Goal: Task Accomplishment & Management: Complete application form

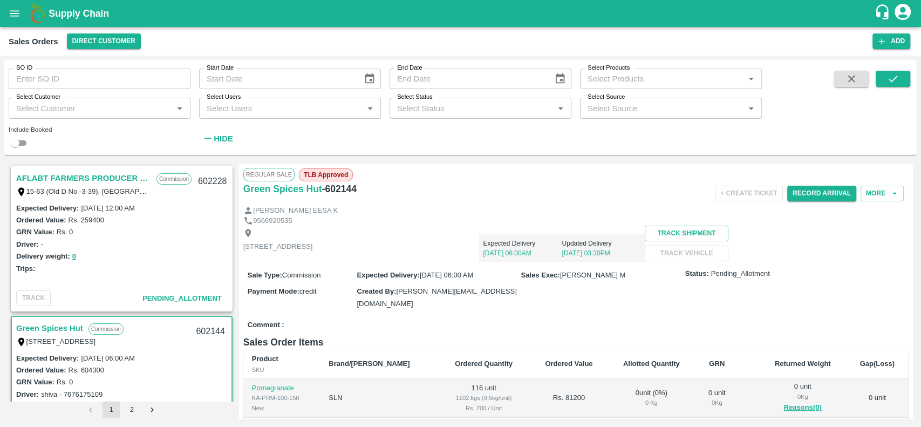
scroll to position [146, 0]
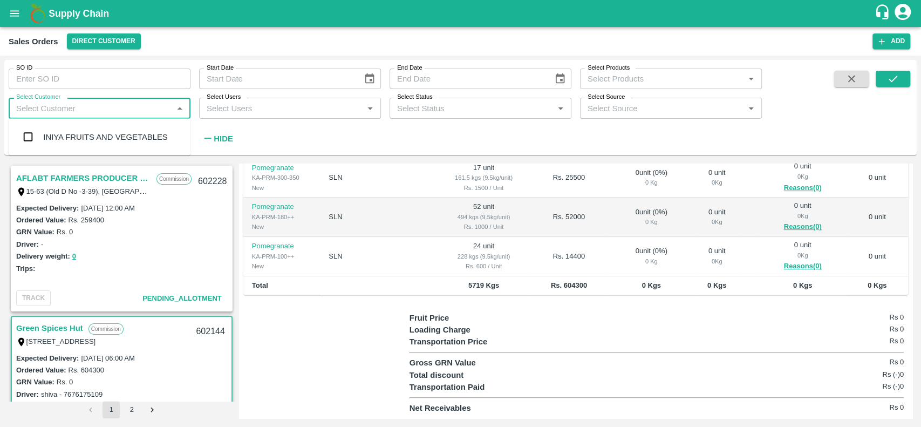
click at [51, 113] on input "Select Customer" at bounding box center [90, 108] width 157 height 14
type input "iniya"
click at [44, 130] on div "INIYA FRUITS AND VEGETABLES" at bounding box center [100, 137] width 182 height 28
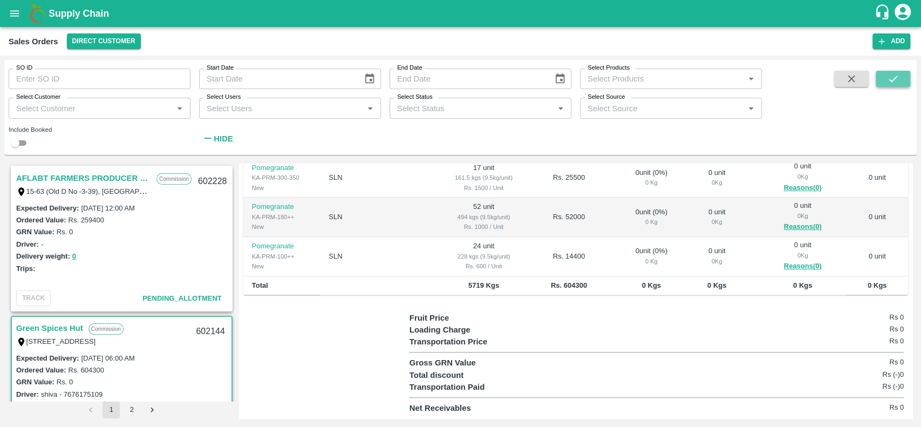
click at [888, 78] on icon "submit" at bounding box center [893, 79] width 12 height 12
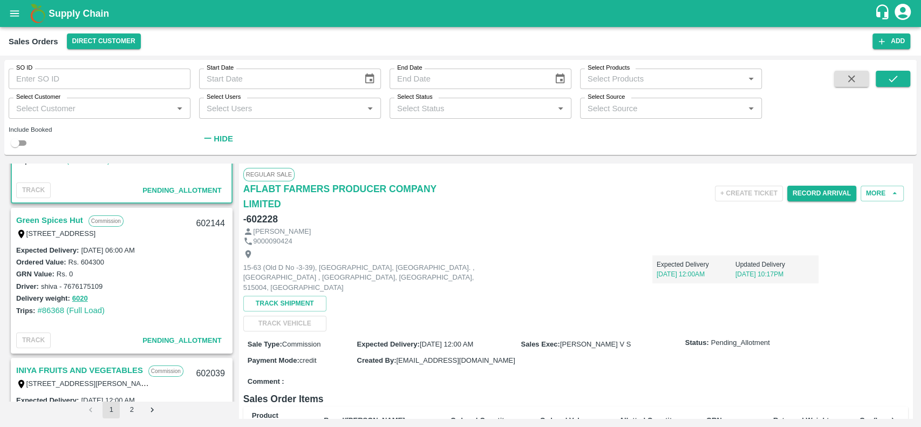
scroll to position [107, 0]
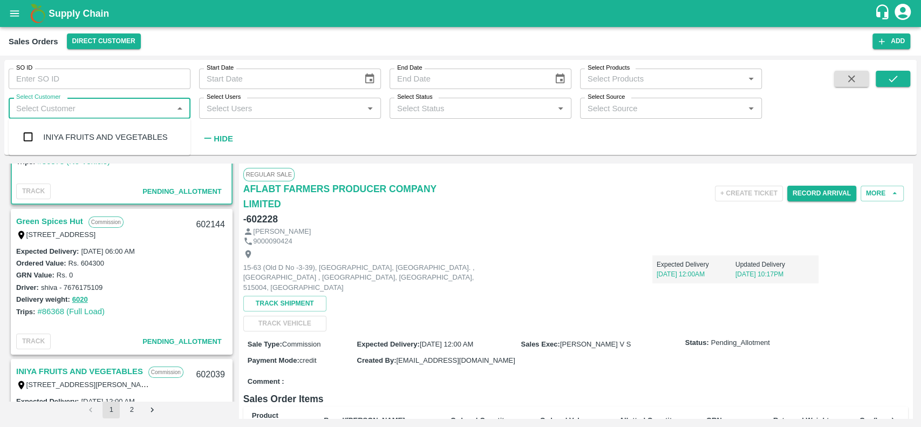
click at [123, 106] on input "Select Customer" at bounding box center [90, 108] width 157 height 14
click at [138, 134] on div "INIYA FRUITS AND VEGETABLES" at bounding box center [105, 137] width 124 height 12
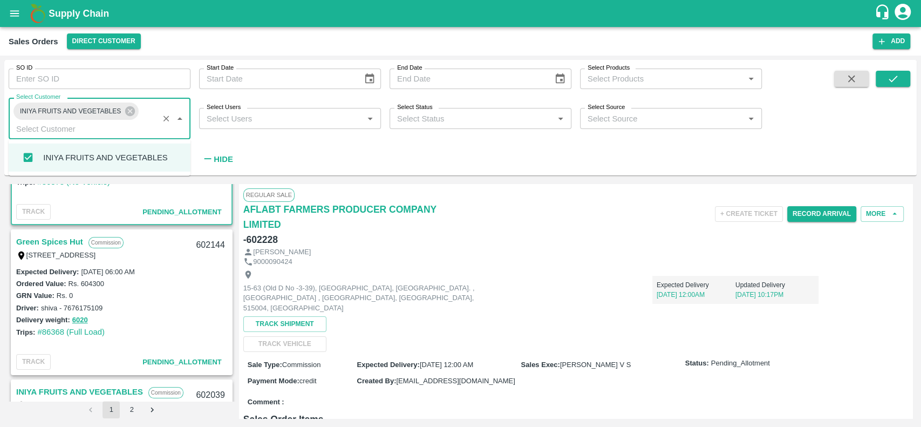
click at [138, 134] on input "Select Customer" at bounding box center [83, 128] width 143 height 14
click at [142, 158] on div "INIYA FRUITS AND VEGETABLES" at bounding box center [105, 158] width 124 height 12
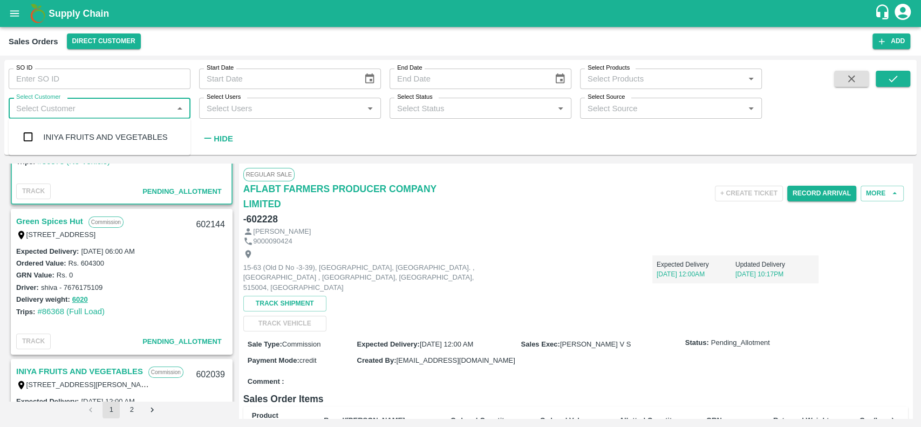
click at [141, 101] on input "Select Customer" at bounding box center [90, 108] width 157 height 14
click at [134, 149] on div "INIYA FRUITS AND VEGETABLES" at bounding box center [100, 137] width 182 height 28
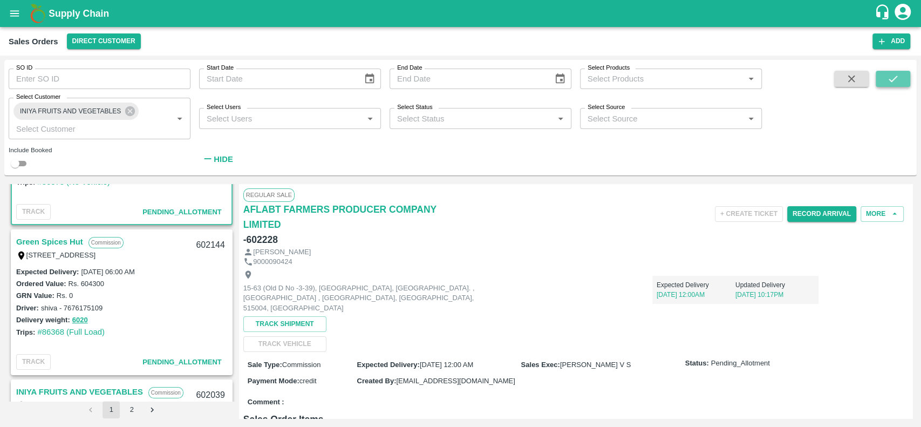
click at [888, 84] on icon "submit" at bounding box center [893, 79] width 12 height 12
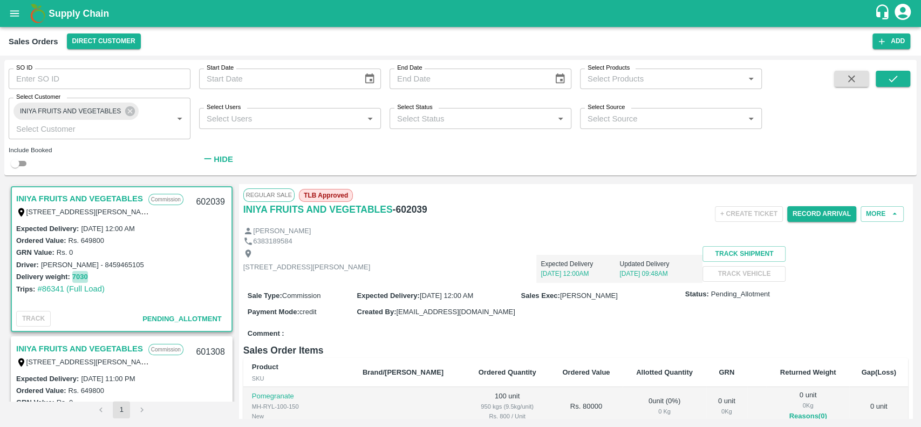
click at [79, 272] on button "7030" at bounding box center [80, 277] width 16 height 12
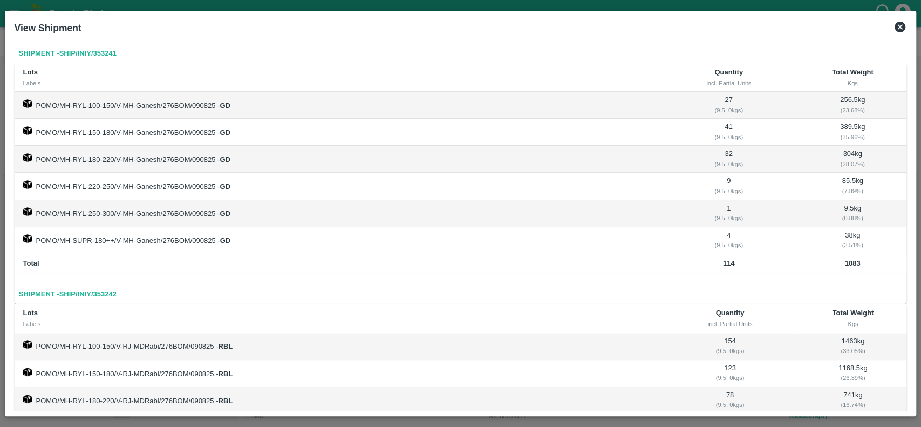
click at [897, 22] on icon at bounding box center [899, 27] width 11 height 11
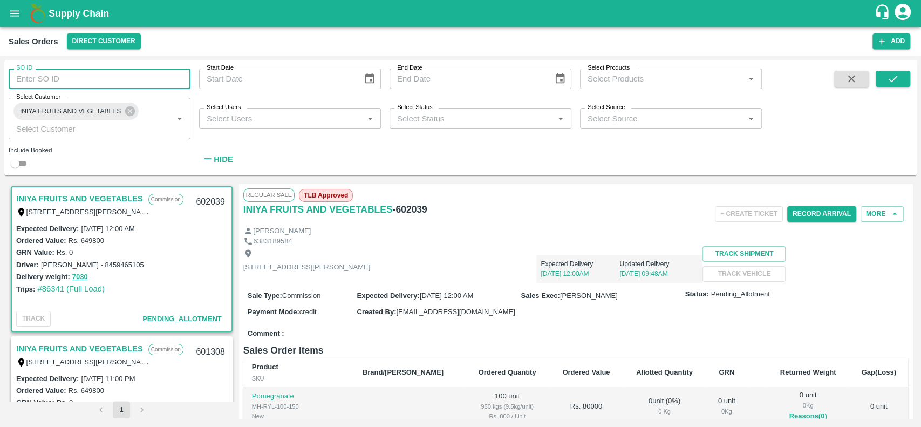
click at [140, 81] on input "SO ID" at bounding box center [100, 78] width 182 height 20
paste input "600725"
type input "600725"
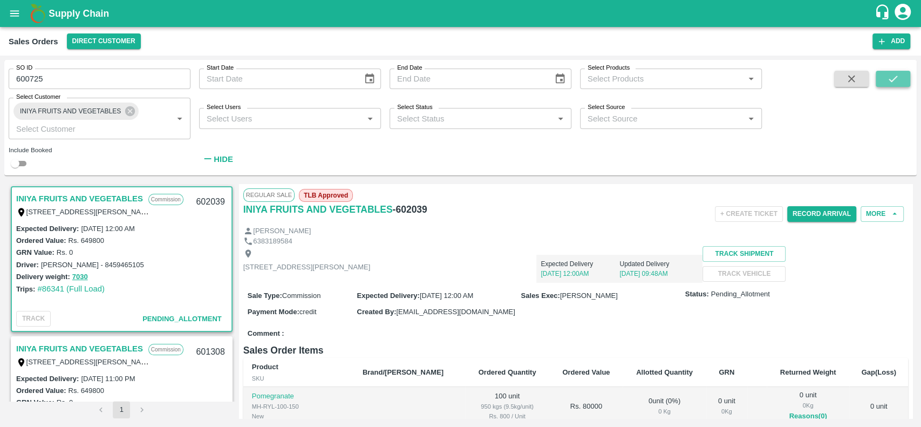
click at [891, 77] on icon "submit" at bounding box center [893, 79] width 12 height 12
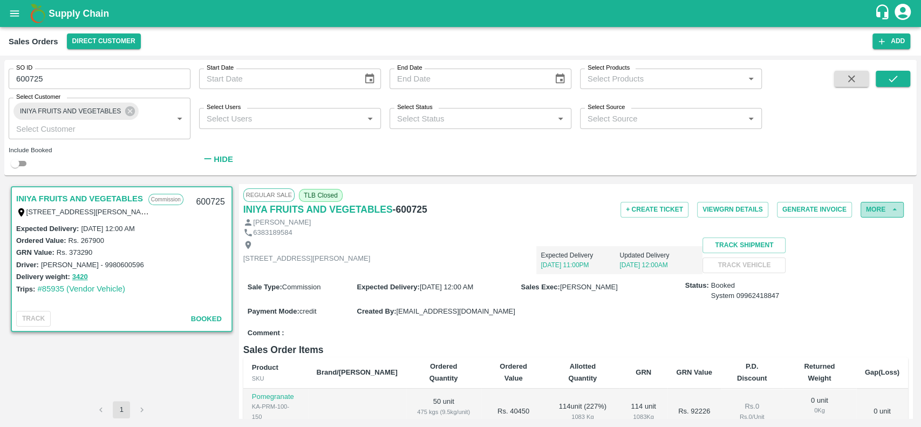
click at [867, 210] on button "More" at bounding box center [881, 210] width 43 height 16
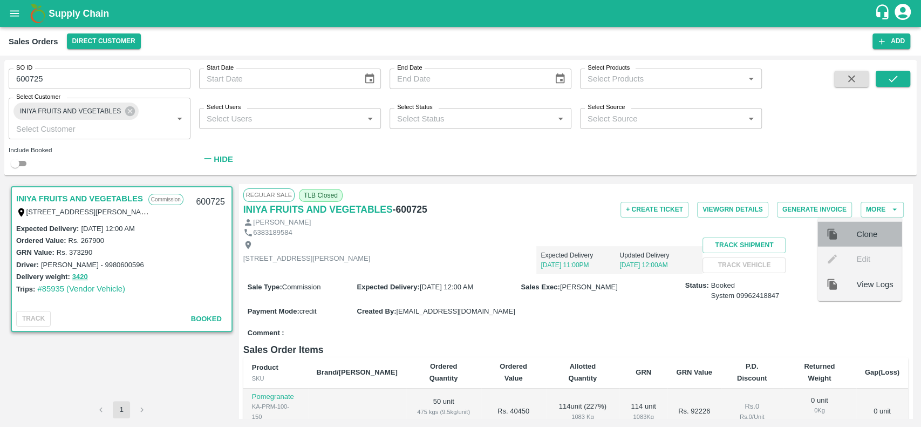
click at [860, 234] on span "Clone" at bounding box center [874, 234] width 37 height 12
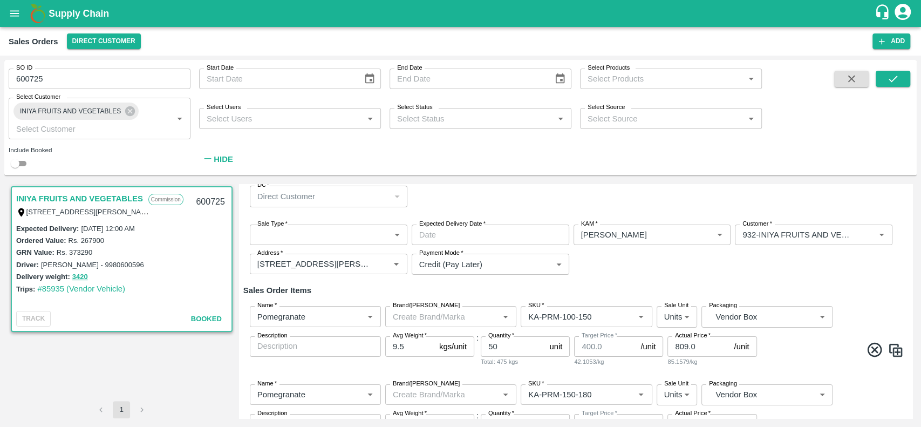
scroll to position [63, 0]
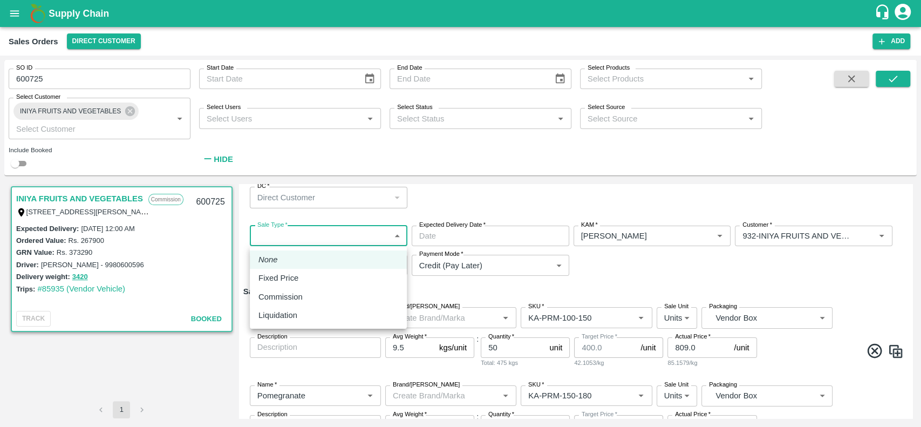
click at [355, 241] on body "Supply Chain Sales Orders Direct Customer Add SO ID 600725 SO ID Start Date Sta…" at bounding box center [460, 213] width 921 height 427
click at [331, 291] on div "Commission" at bounding box center [328, 297] width 140 height 12
type input "2"
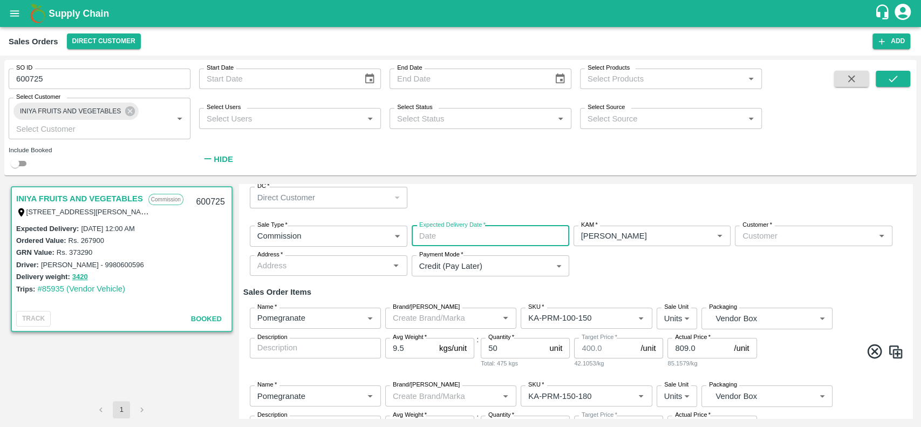
click at [438, 232] on input "Expected Delivery Date   *" at bounding box center [487, 235] width 150 height 20
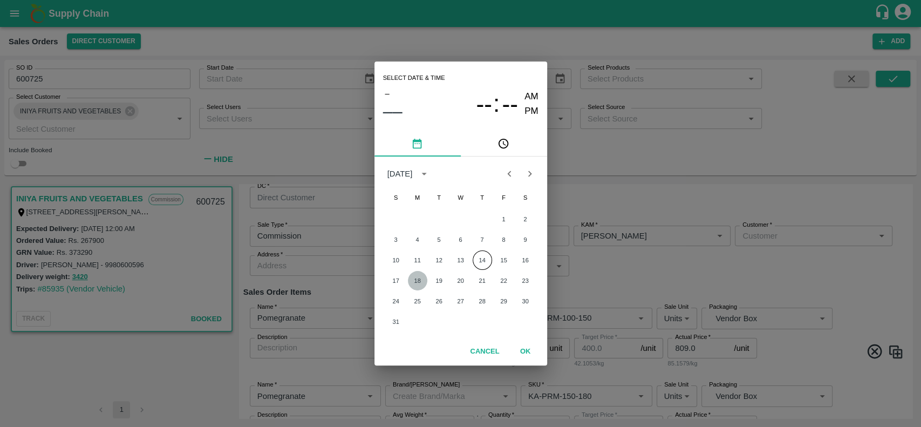
click at [416, 276] on button "18" at bounding box center [417, 280] width 19 height 19
type input "[DATE] 12:00 AM"
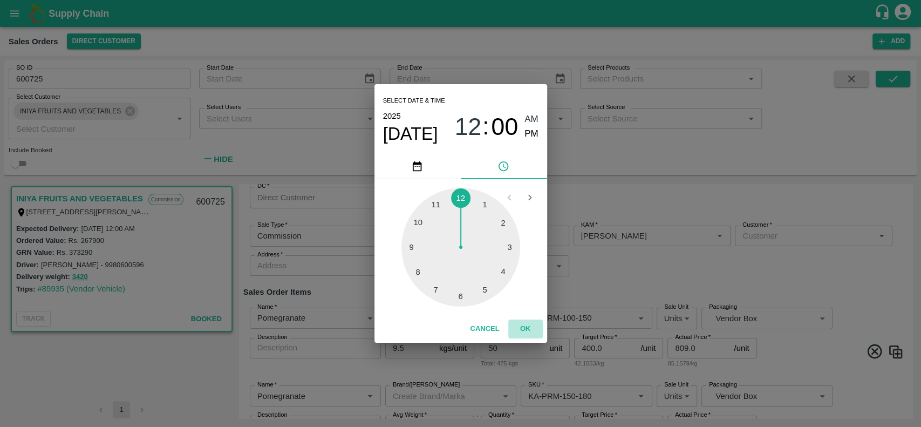
click at [525, 324] on button "OK" at bounding box center [525, 328] width 35 height 19
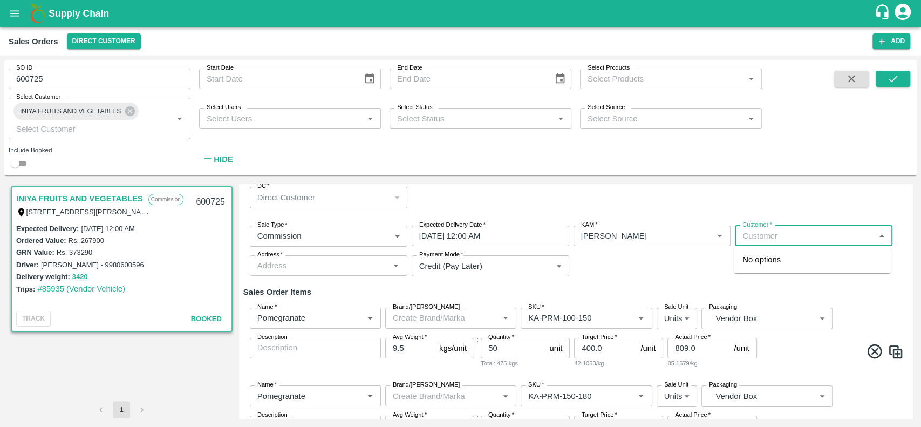
click at [776, 235] on input "Customer   *" at bounding box center [804, 236] width 133 height 14
click at [746, 261] on p "INIYA FRUITS AND VEGETABLES" at bounding box center [804, 259] width 124 height 12
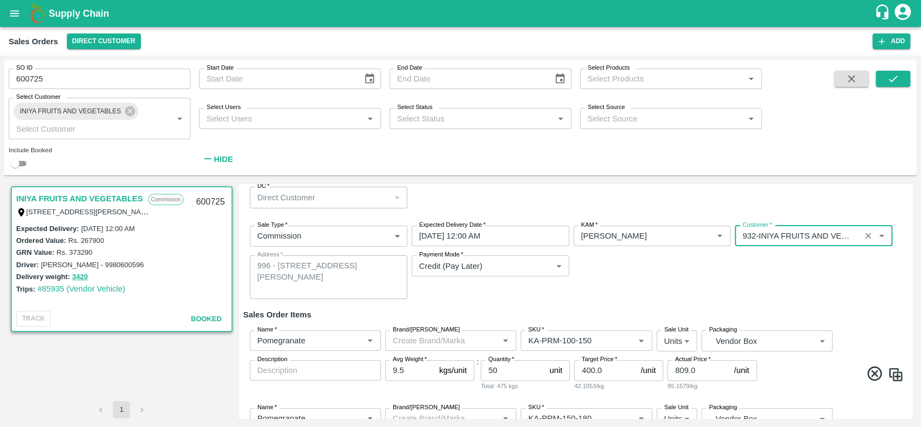
type input "932-INIYA FRUITS AND VEGETABLES"
click at [720, 266] on div "Sale Type   * Commission 2 Sale Type Expected Delivery Date   * [DATE] 12:00 AM…" at bounding box center [575, 262] width 664 height 91
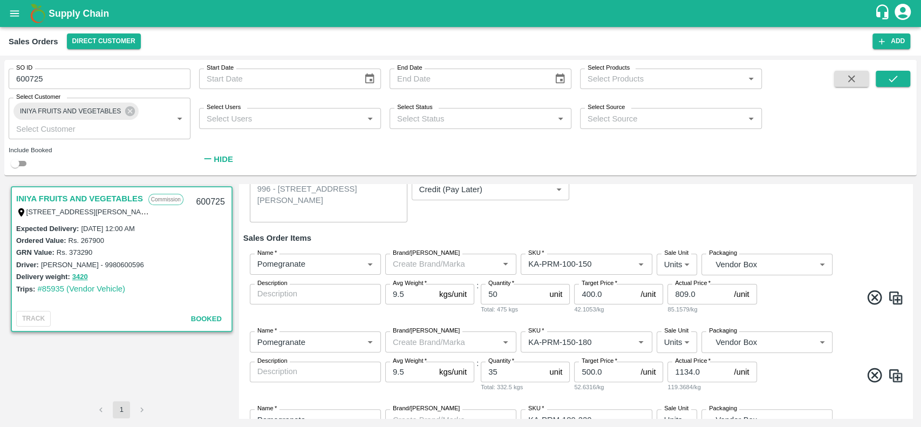
scroll to position [181, 0]
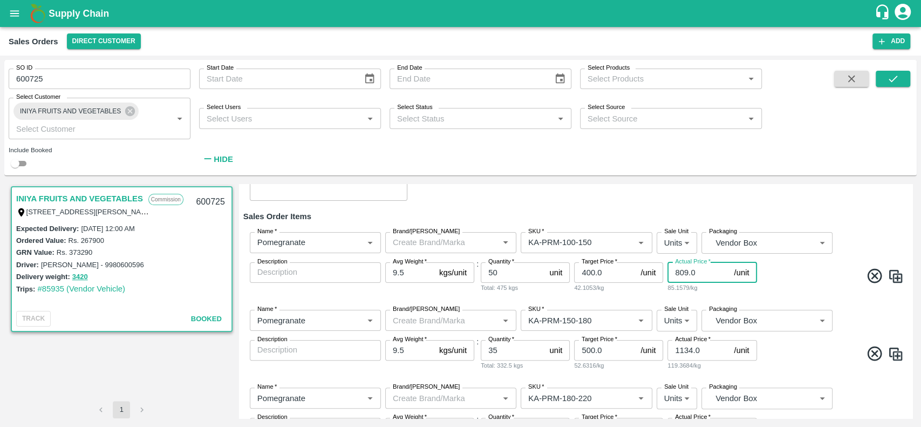
drag, startPoint x: 700, startPoint y: 269, endPoint x: 663, endPoint y: 276, distance: 37.3
click at [663, 276] on div "Name   * Name   * Brand/[PERSON_NAME]/[PERSON_NAME]   * SKU   * Sale Unit Units…" at bounding box center [575, 262] width 664 height 78
type input "700"
drag, startPoint x: 701, startPoint y: 355, endPoint x: 661, endPoint y: 362, distance: 40.6
click at [661, 362] on div "Name   * Name   * Brand/[PERSON_NAME]/[PERSON_NAME]   * SKU   * Sale Unit Units…" at bounding box center [575, 340] width 664 height 78
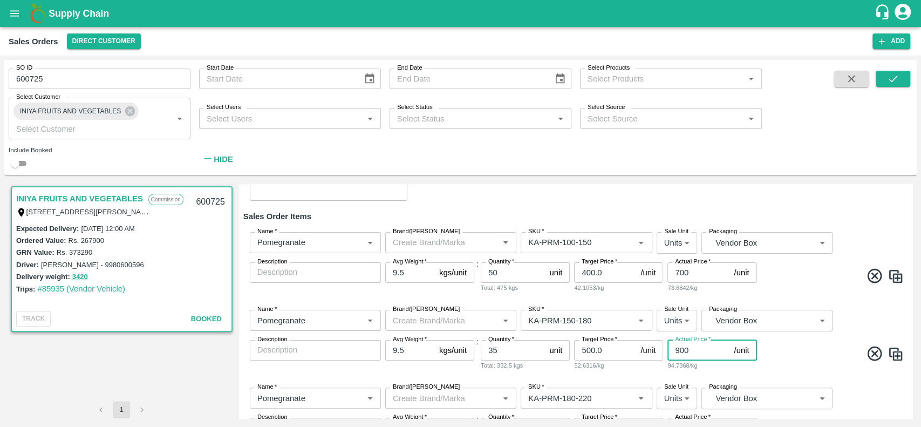
type input "900"
click at [729, 365] on div "94.7368/kg" at bounding box center [711, 365] width 89 height 10
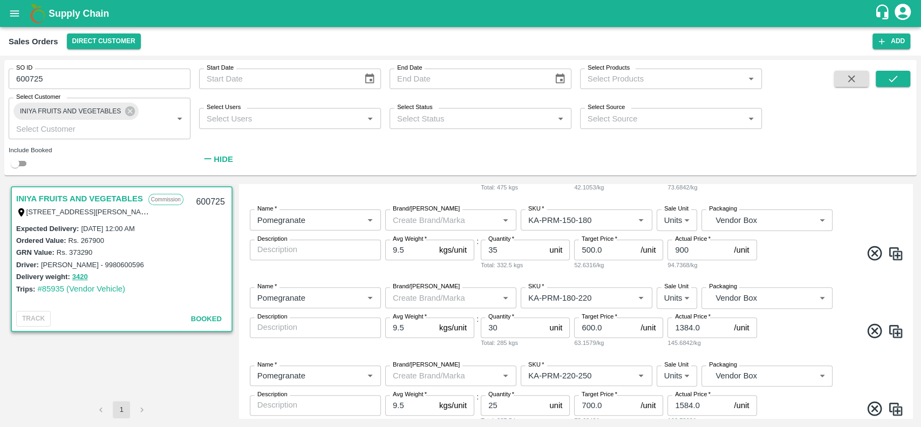
scroll to position [282, 0]
drag, startPoint x: 705, startPoint y: 332, endPoint x: 669, endPoint y: 334, distance: 35.7
click at [669, 334] on input "1384.0" at bounding box center [698, 327] width 62 height 20
type input "1100"
drag, startPoint x: 702, startPoint y: 403, endPoint x: 651, endPoint y: 405, distance: 50.7
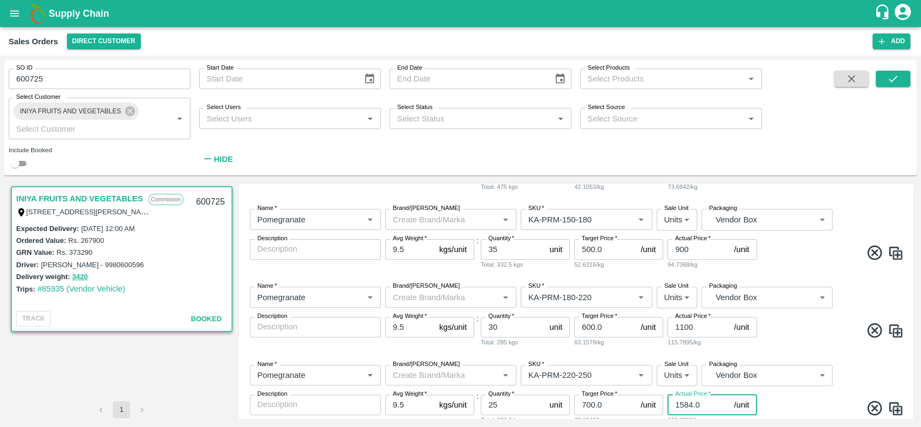
click at [651, 405] on div "Name   * Name   * Brand/[PERSON_NAME]/[PERSON_NAME]   * SKU   * Sale Unit Units…" at bounding box center [575, 395] width 664 height 78
type input "1200"
click at [774, 395] on div "Name   * Name   * Brand/[PERSON_NAME]/[PERSON_NAME]   * SKU   * Sale Unit Units…" at bounding box center [575, 395] width 664 height 78
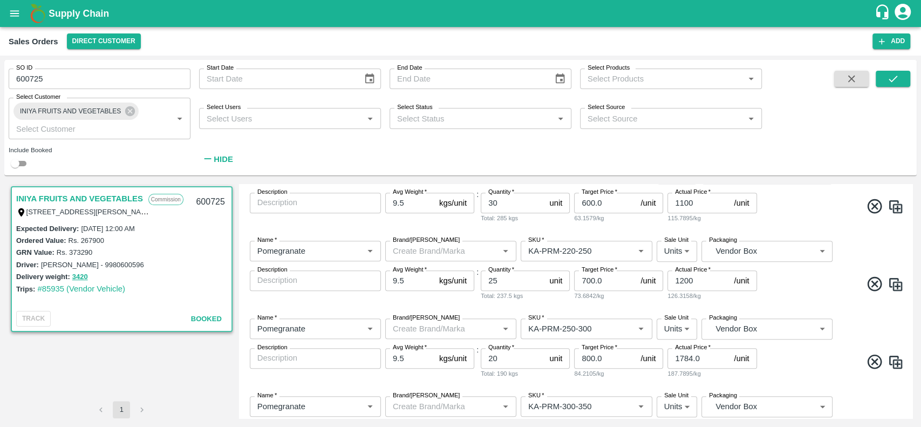
scroll to position [407, 0]
drag, startPoint x: 701, startPoint y: 355, endPoint x: 671, endPoint y: 357, distance: 29.7
click at [671, 357] on input "1784.0" at bounding box center [698, 357] width 62 height 20
type input "1400"
click at [701, 377] on div "Name   * Name   * Brand/[PERSON_NAME]/[PERSON_NAME]   * SKU   * Sale Unit Units…" at bounding box center [575, 348] width 664 height 78
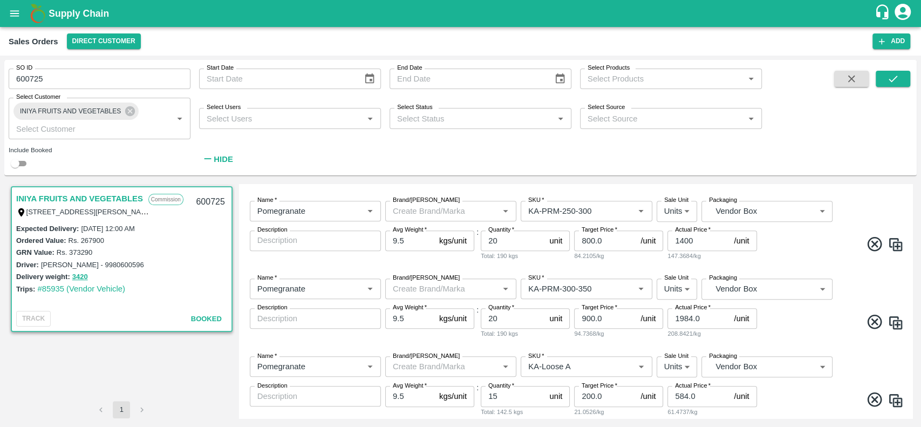
scroll to position [525, 0]
drag, startPoint x: 703, startPoint y: 320, endPoint x: 663, endPoint y: 322, distance: 40.5
click at [663, 322] on div "Name   * Name   * Brand/[PERSON_NAME]/[PERSON_NAME]   * SKU   * Sale Unit Units…" at bounding box center [575, 307] width 664 height 78
type input "1500"
click at [790, 323] on span at bounding box center [831, 321] width 145 height 21
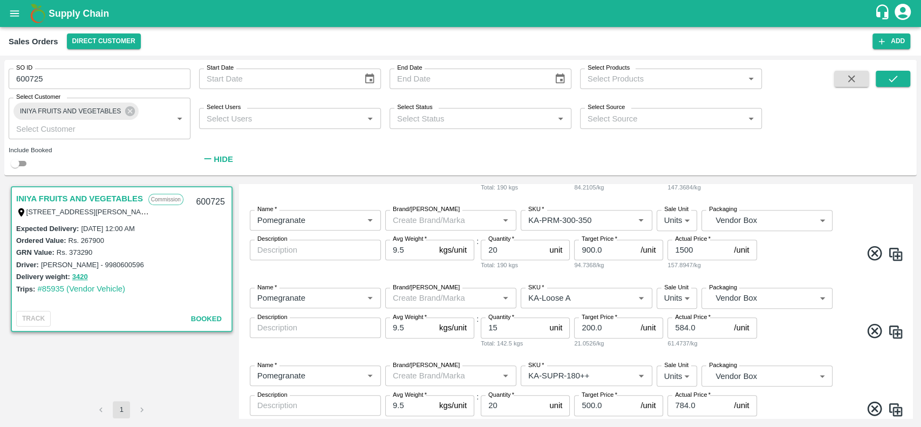
scroll to position [592, 0]
drag, startPoint x: 708, startPoint y: 326, endPoint x: 664, endPoint y: 332, distance: 43.5
click at [664, 332] on div "Name   * Name   * Brand/[PERSON_NAME]/[PERSON_NAME]   * SKU   * Sale Unit Units…" at bounding box center [575, 317] width 664 height 78
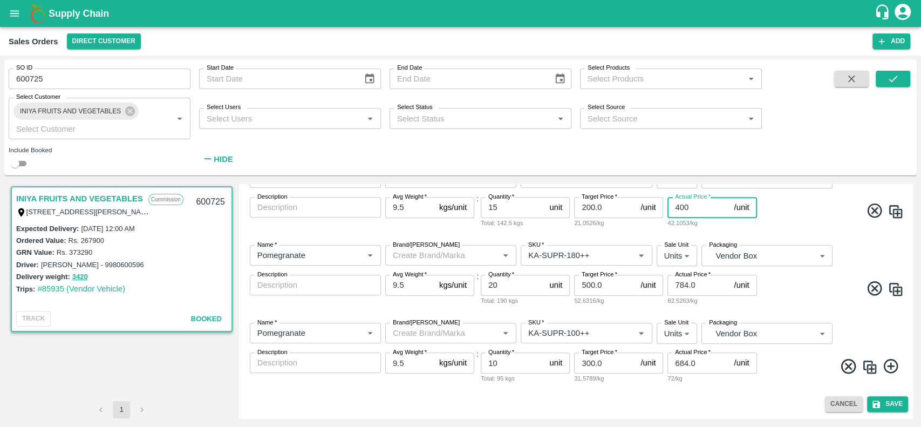
type input "400"
drag, startPoint x: 695, startPoint y: 289, endPoint x: 665, endPoint y: 292, distance: 30.4
click at [665, 292] on div "Name   * Name   * Brand/[PERSON_NAME]/[PERSON_NAME]   * SKU   * Sale Unit Units…" at bounding box center [575, 275] width 664 height 78
type input "600"
drag, startPoint x: 698, startPoint y: 361, endPoint x: 673, endPoint y: 362, distance: 25.4
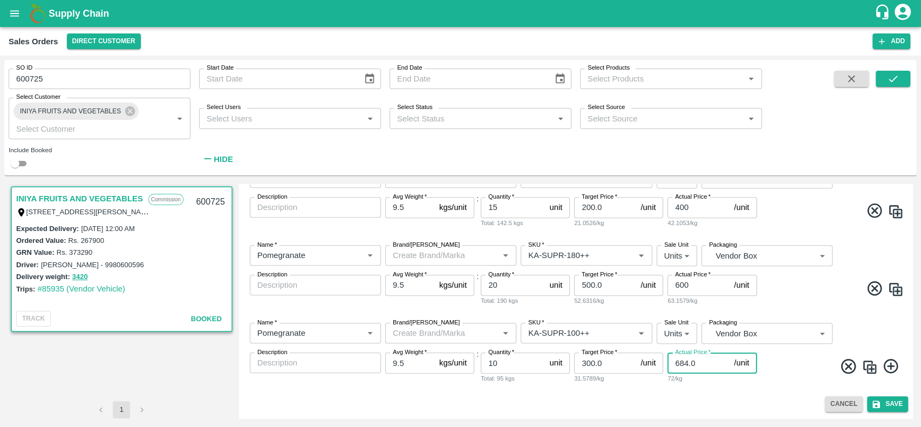
click at [673, 362] on input "684.0" at bounding box center [698, 362] width 62 height 20
type input "400"
click at [787, 357] on span at bounding box center [831, 367] width 145 height 21
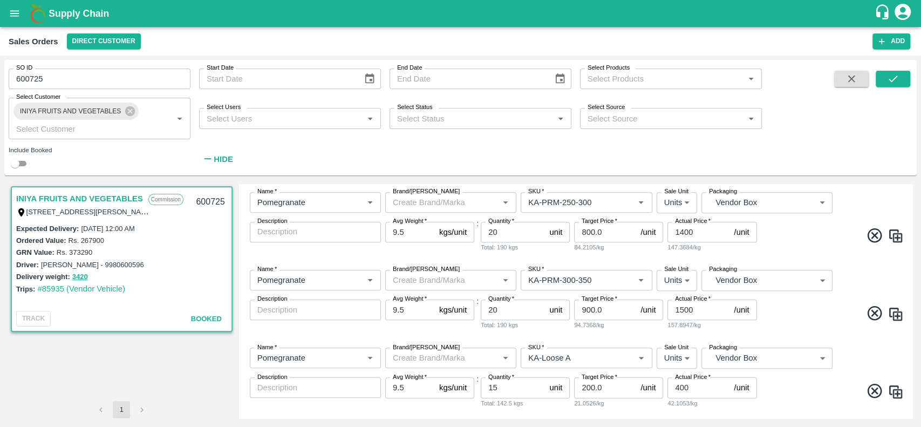
scroll to position [483, 0]
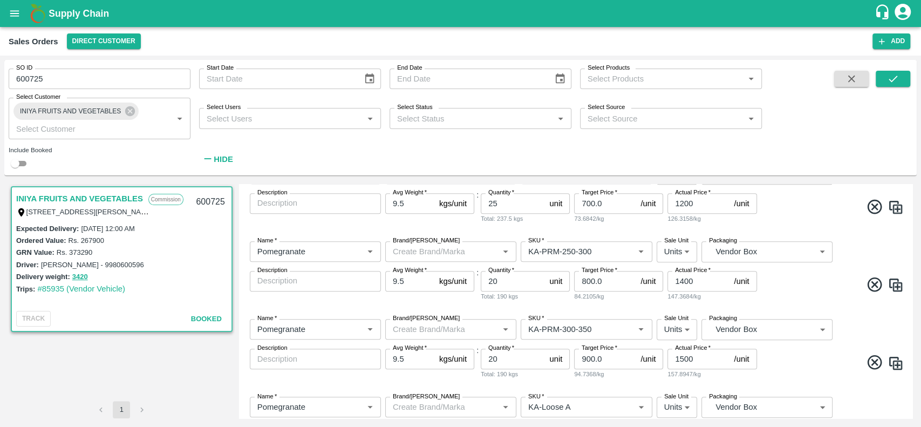
click at [896, 361] on img at bounding box center [895, 363] width 16 height 16
type input "KA-PRM-300-350"
type input "20"
type input "900.0"
type input "1500"
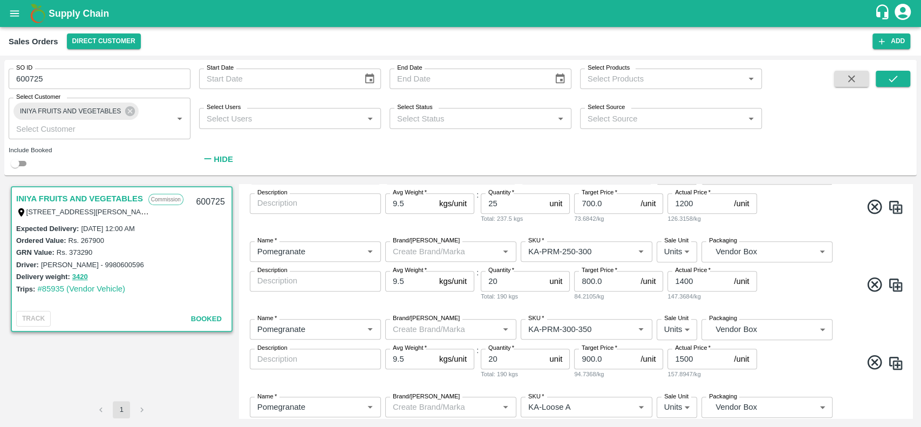
type input "KA-Loose A"
type input "15"
type input "200.0"
type input "400"
type input "KA-SUPR-180++"
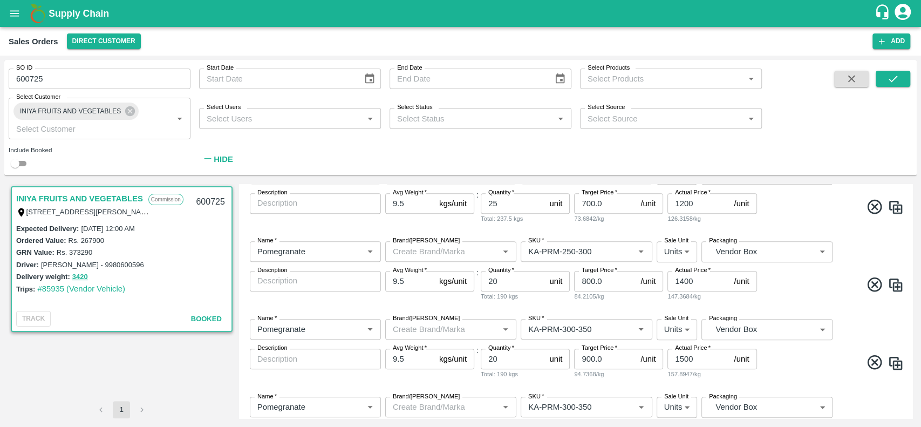
type input "20"
type input "500.0"
type input "600"
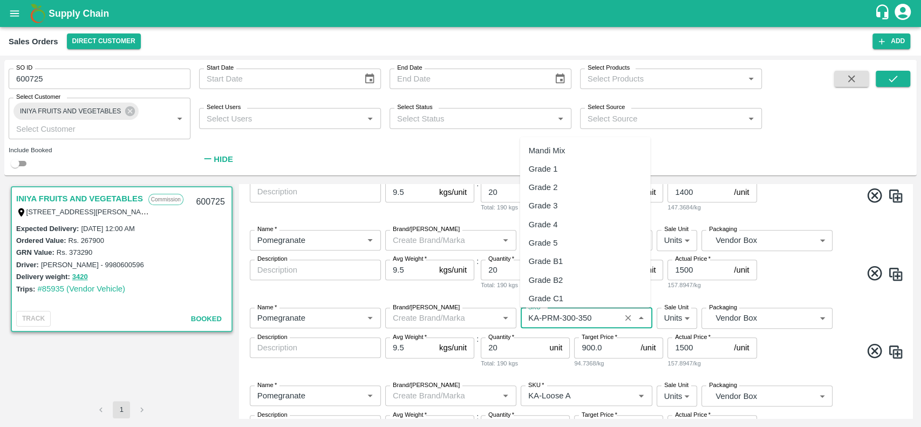
click at [601, 319] on input "SKU   *" at bounding box center [570, 318] width 93 height 14
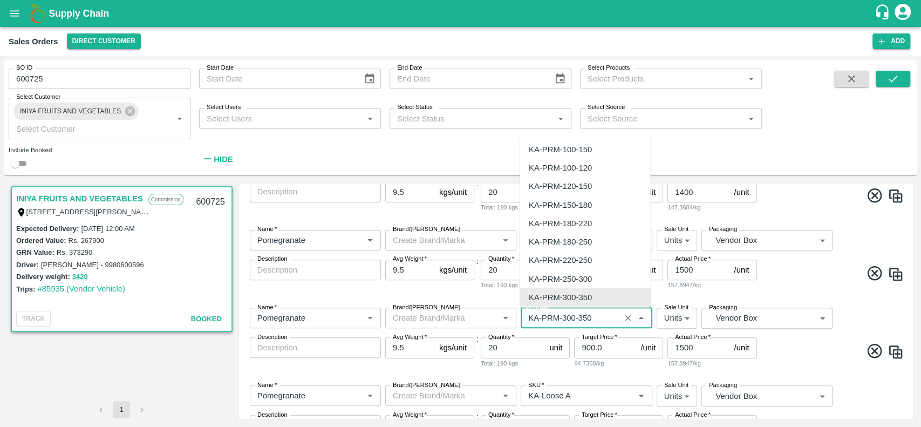
click at [601, 319] on input "SKU   *" at bounding box center [570, 318] width 93 height 14
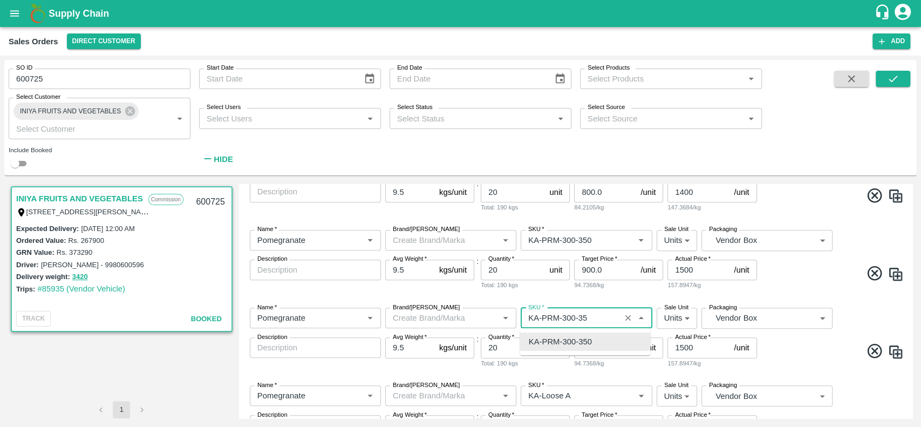
scroll to position [0, 0]
click at [609, 339] on div "KA-PRM-350-400" at bounding box center [585, 341] width 131 height 18
type input "KA-PRM-350-400"
click at [784, 339] on div "Name   * Name   * Brand/[PERSON_NAME]/[PERSON_NAME]   * SKU   * Sale Unit Units…" at bounding box center [575, 338] width 664 height 78
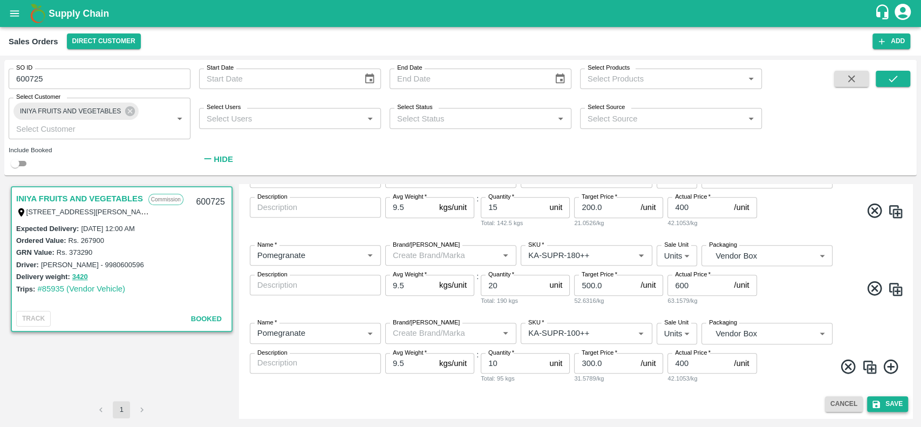
click at [888, 403] on button "Save" at bounding box center [887, 404] width 41 height 16
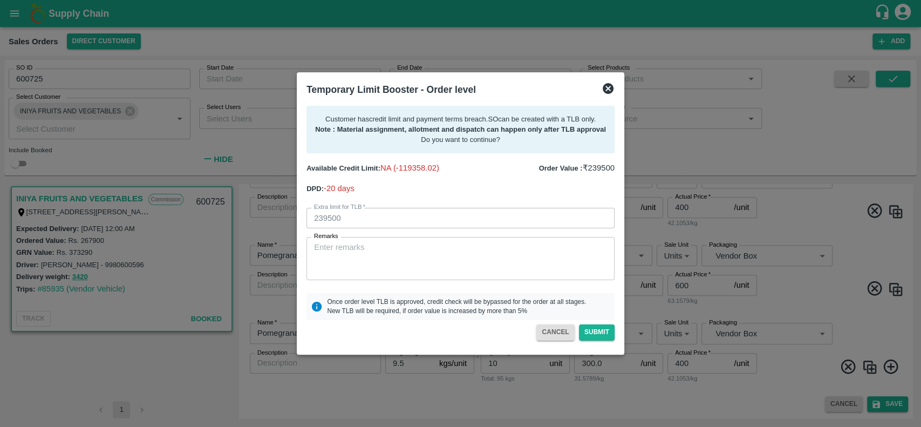
click at [412, 244] on textarea "Remarks" at bounding box center [460, 259] width 293 height 34
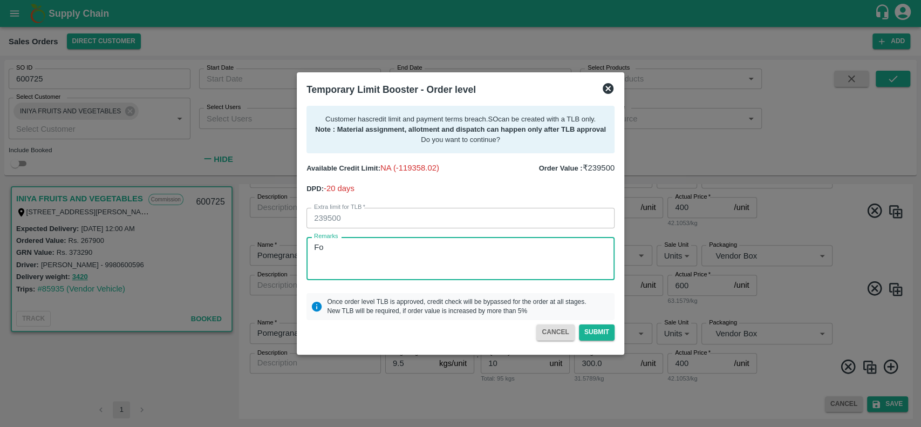
type textarea "F"
type textarea "For creation of SO and dispatching the vehicle. Last payment of 6L received on …"
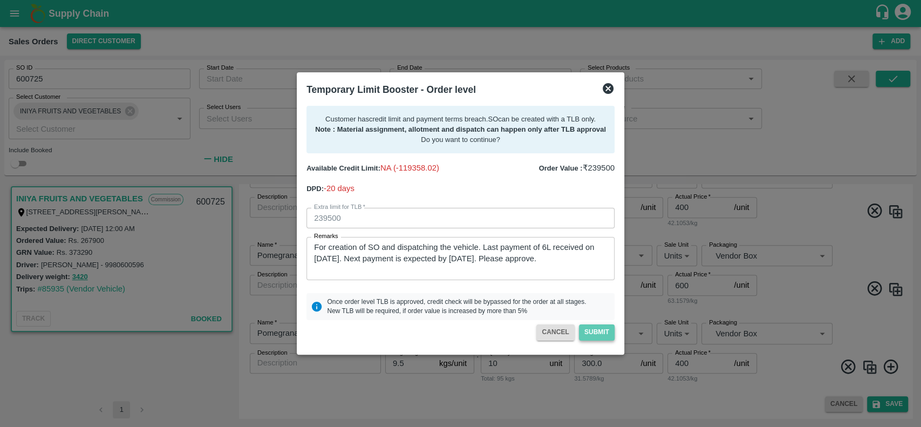
click at [590, 333] on button "Submit" at bounding box center [597, 332] width 36 height 16
